Goal: Find specific page/section: Find specific page/section

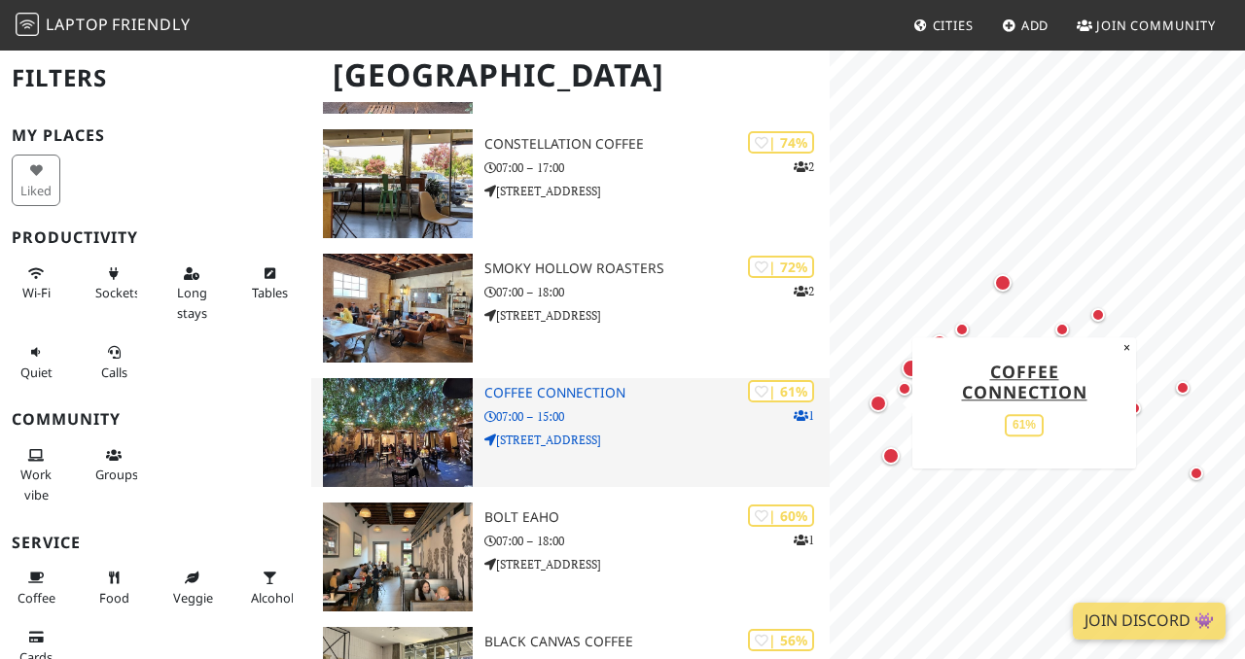
scroll to position [282, 0]
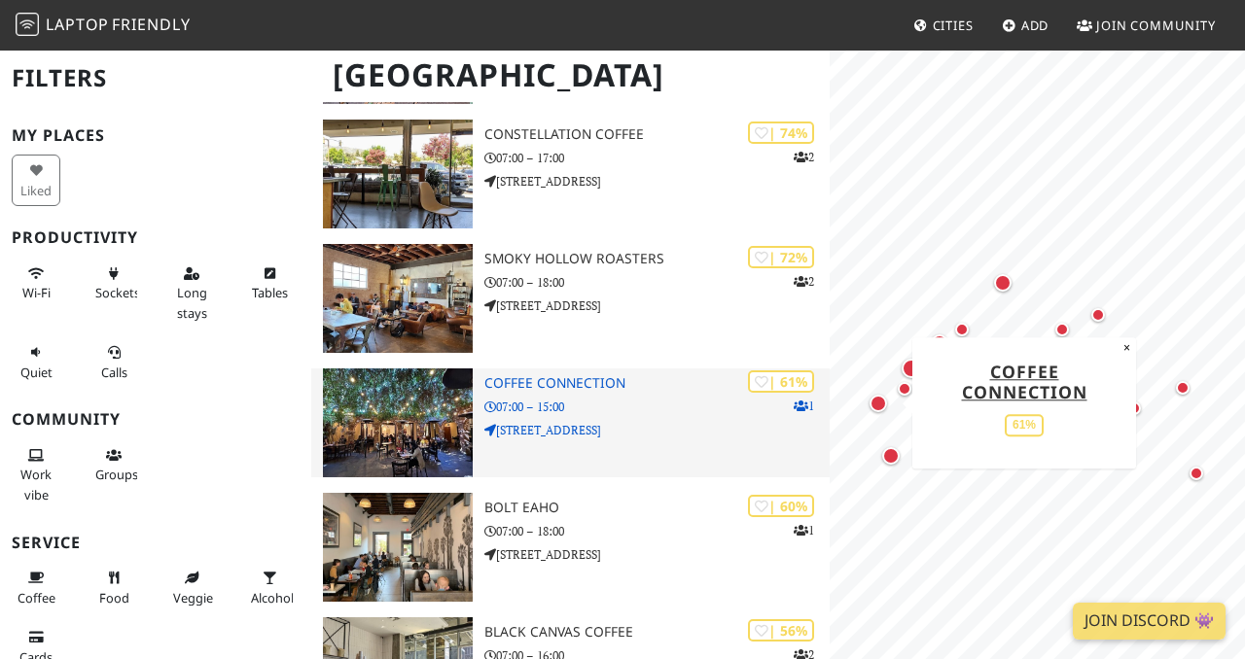
click at [443, 443] on img at bounding box center [398, 423] width 150 height 109
